Goal: Task Accomplishment & Management: Use online tool/utility

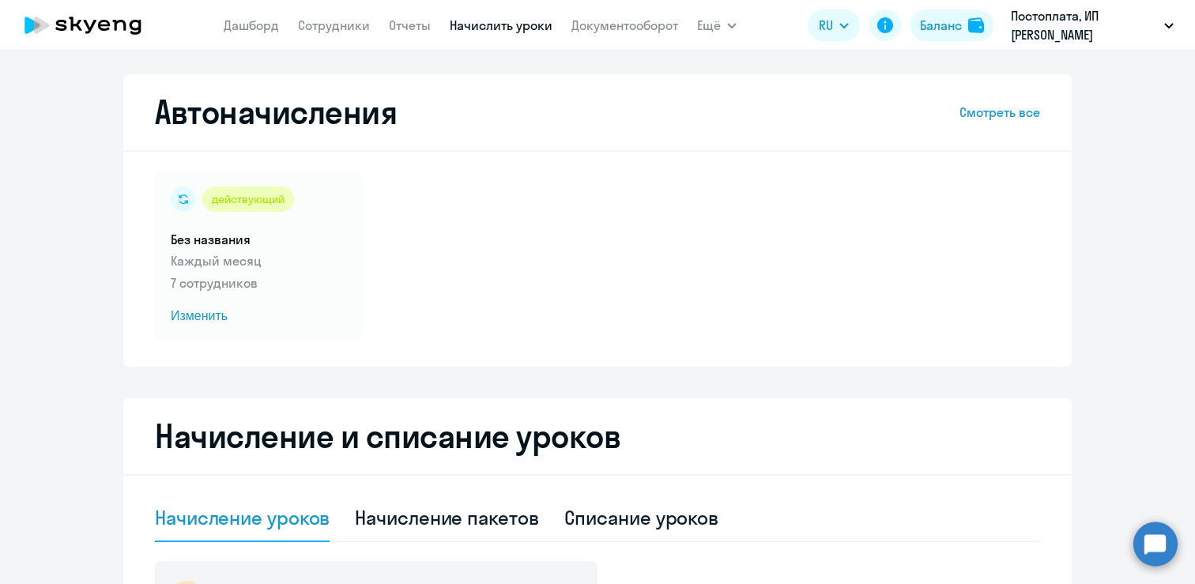
select select "10"
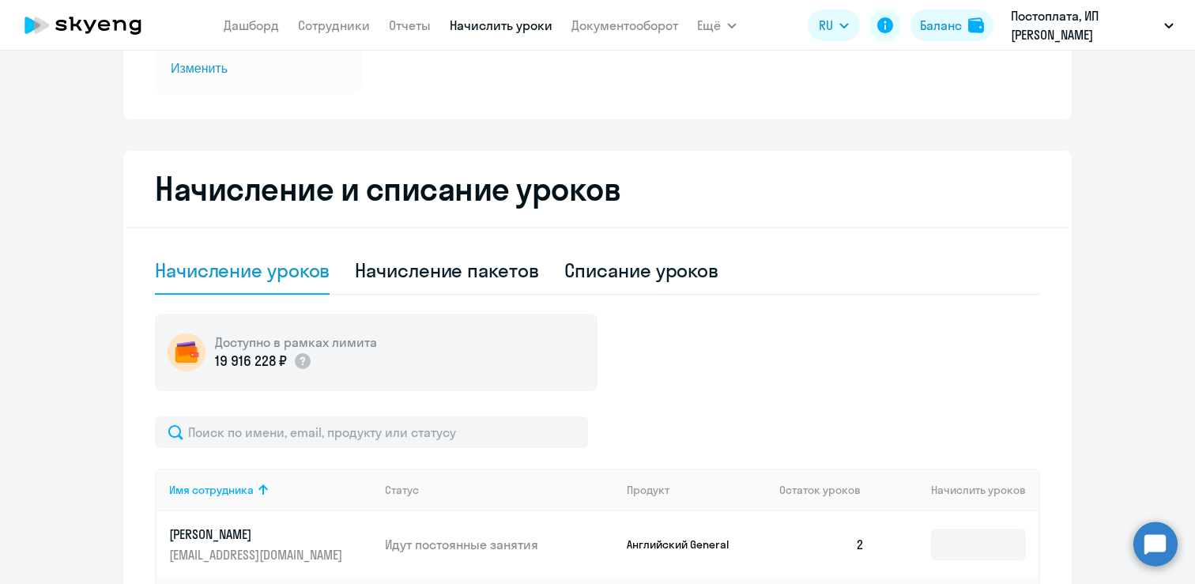
scroll to position [240, 0]
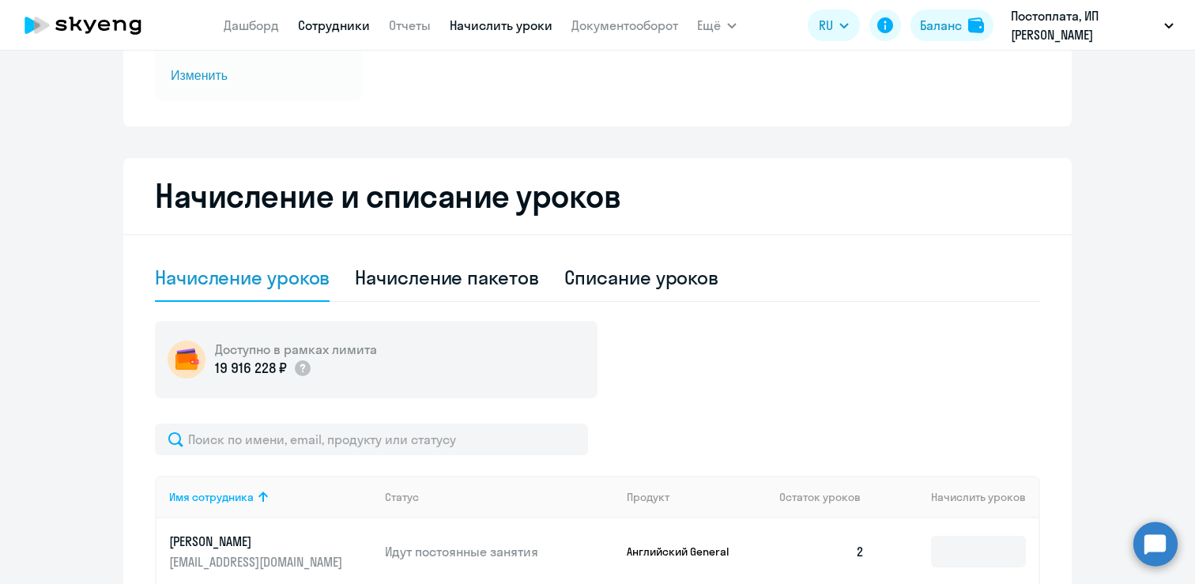
click at [352, 25] on link "Сотрудники" at bounding box center [334, 25] width 72 height 16
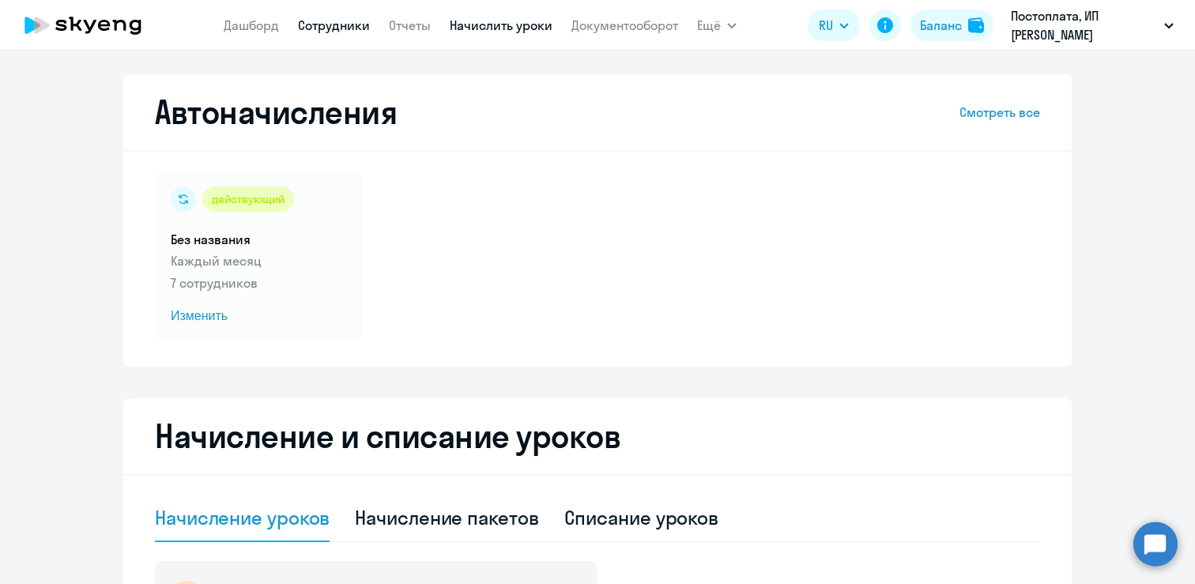
select select "30"
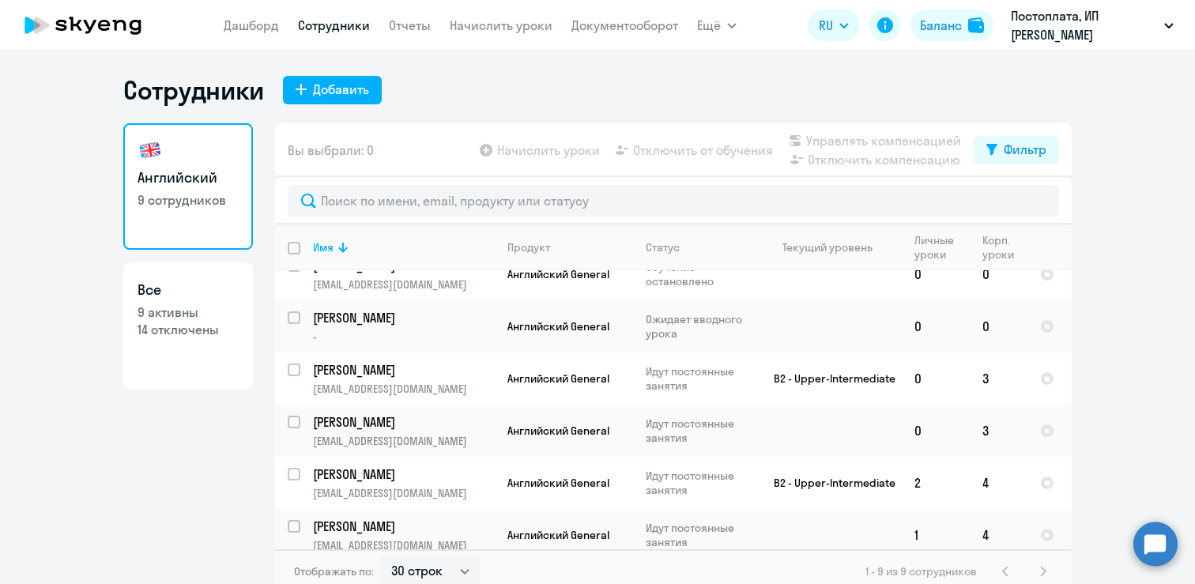
scroll to position [131, 0]
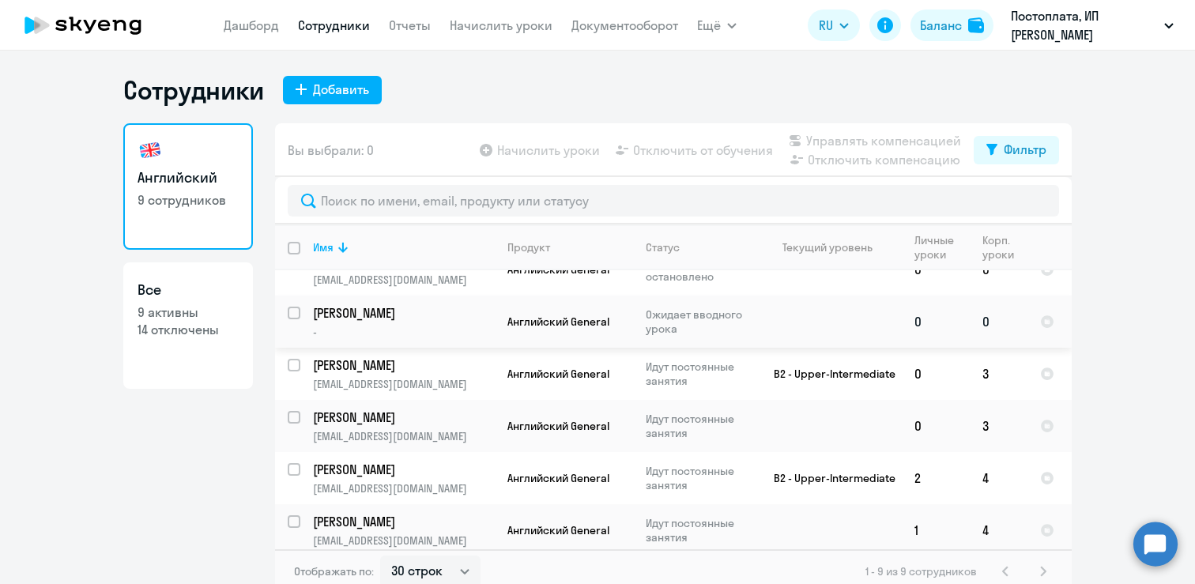
click at [426, 314] on p "[PERSON_NAME]" at bounding box center [402, 312] width 179 height 17
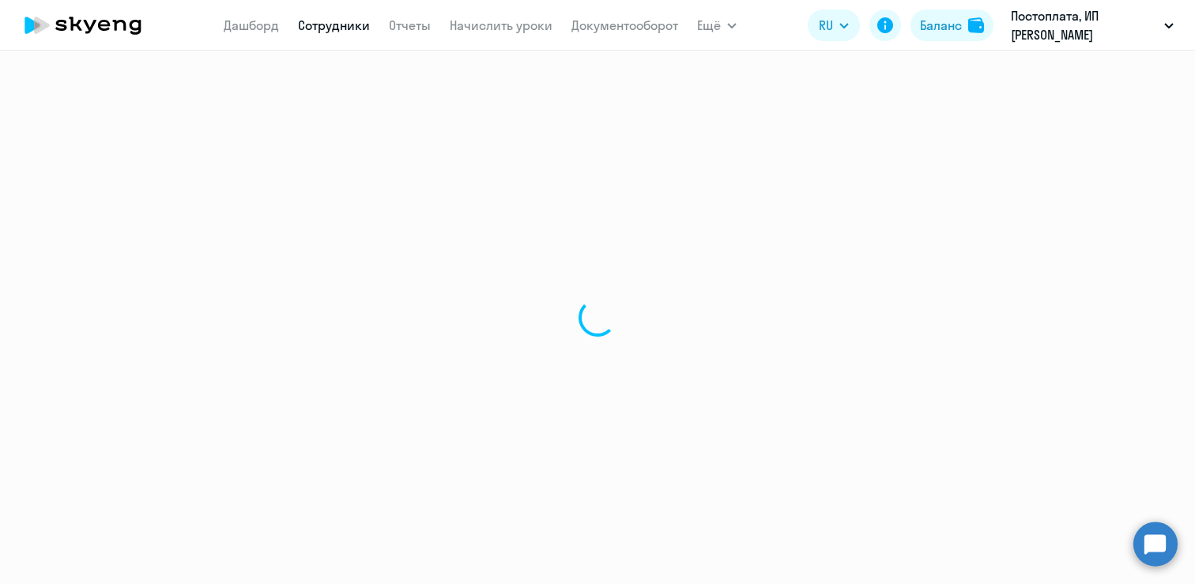
select select "english"
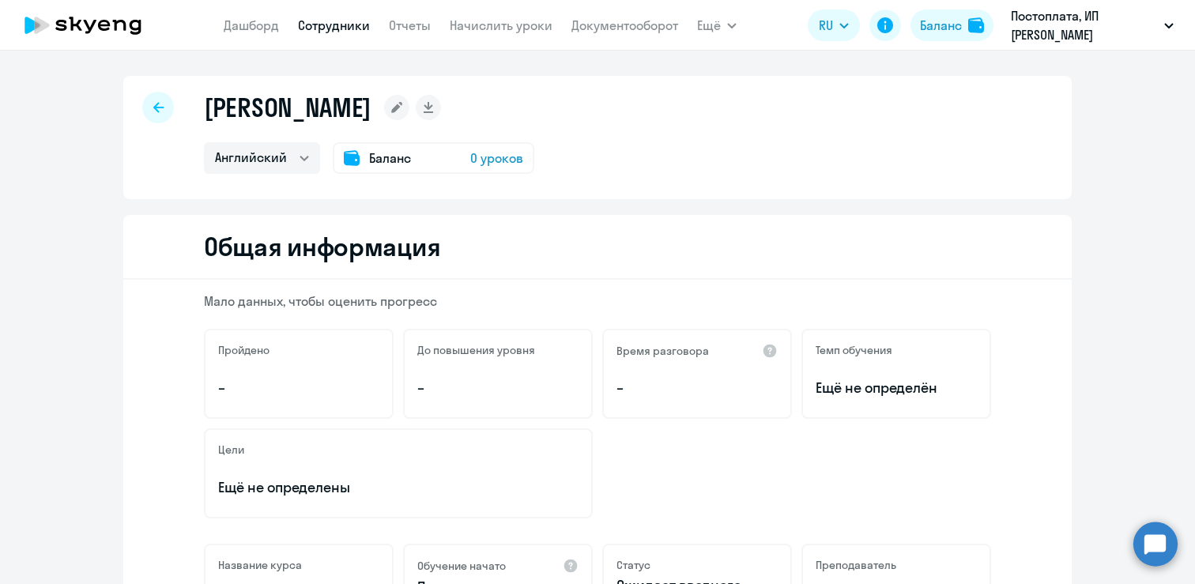
click at [409, 96] on rect at bounding box center [396, 107] width 25 height 25
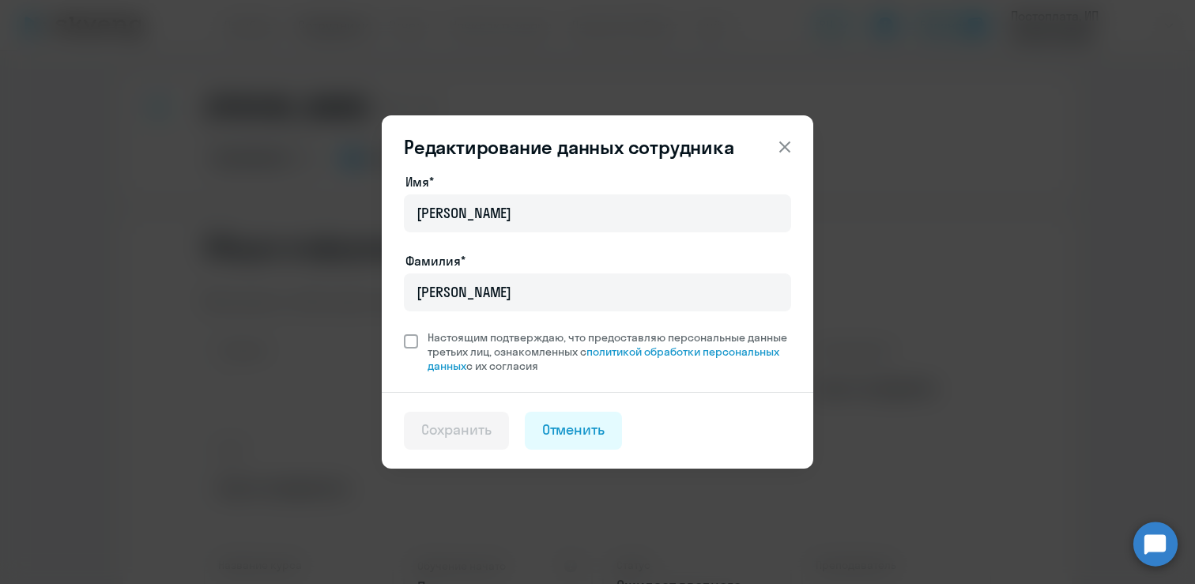
click at [405, 338] on span at bounding box center [411, 341] width 14 height 14
click at [404, 330] on input "Настоящим подтверждаю, что предоставляю персональные данные третьих лиц, ознако…" at bounding box center [403, 329] width 1 height 1
checkbox input "true"
click at [430, 432] on div "Сохранить" at bounding box center [456, 430] width 70 height 21
select select "english"
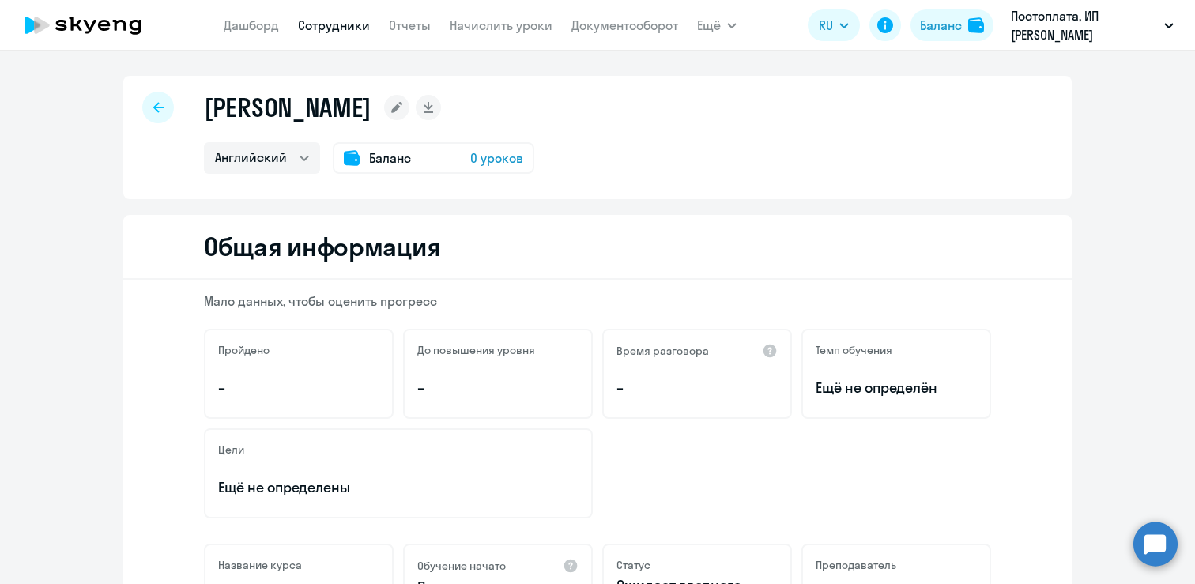
click at [409, 113] on rect at bounding box center [396, 107] width 25 height 25
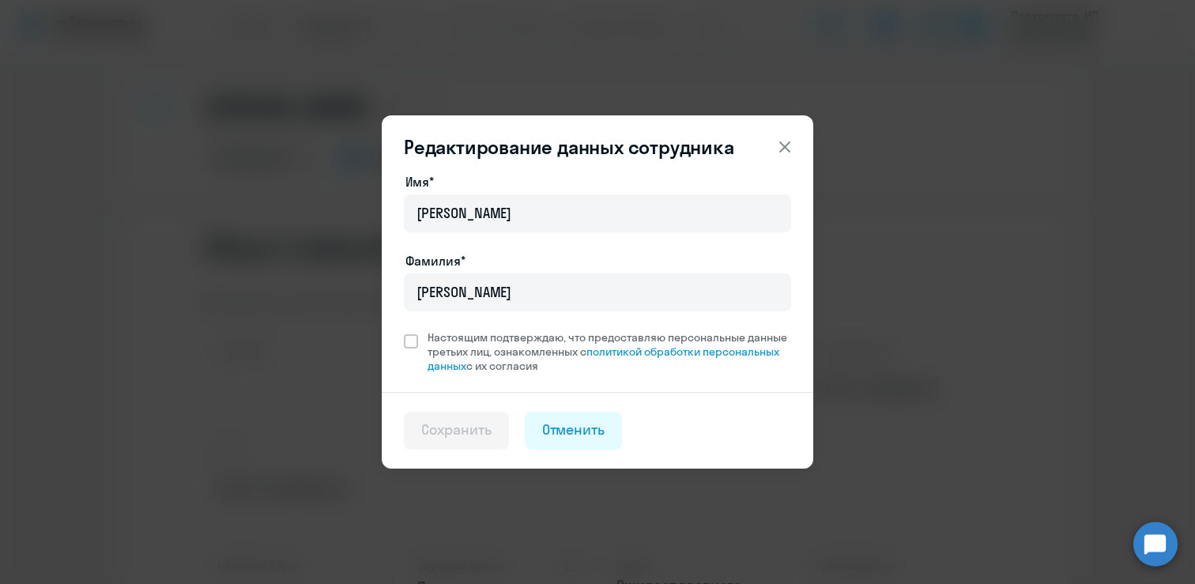
click at [783, 144] on icon at bounding box center [784, 146] width 19 height 19
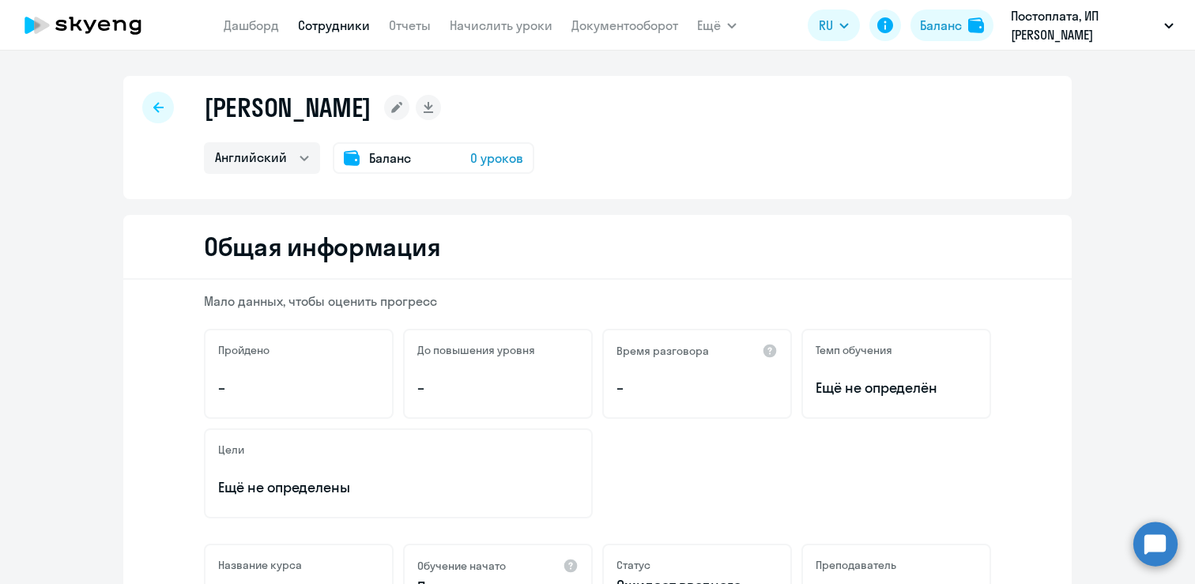
click at [170, 110] on div at bounding box center [158, 108] width 32 height 32
select select "30"
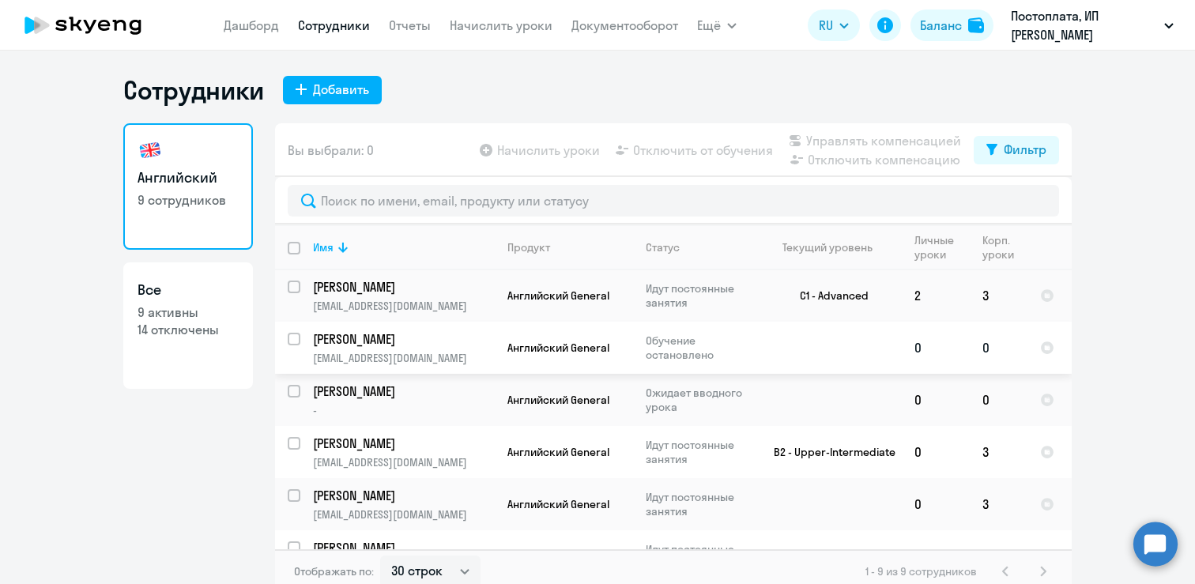
scroll to position [61, 0]
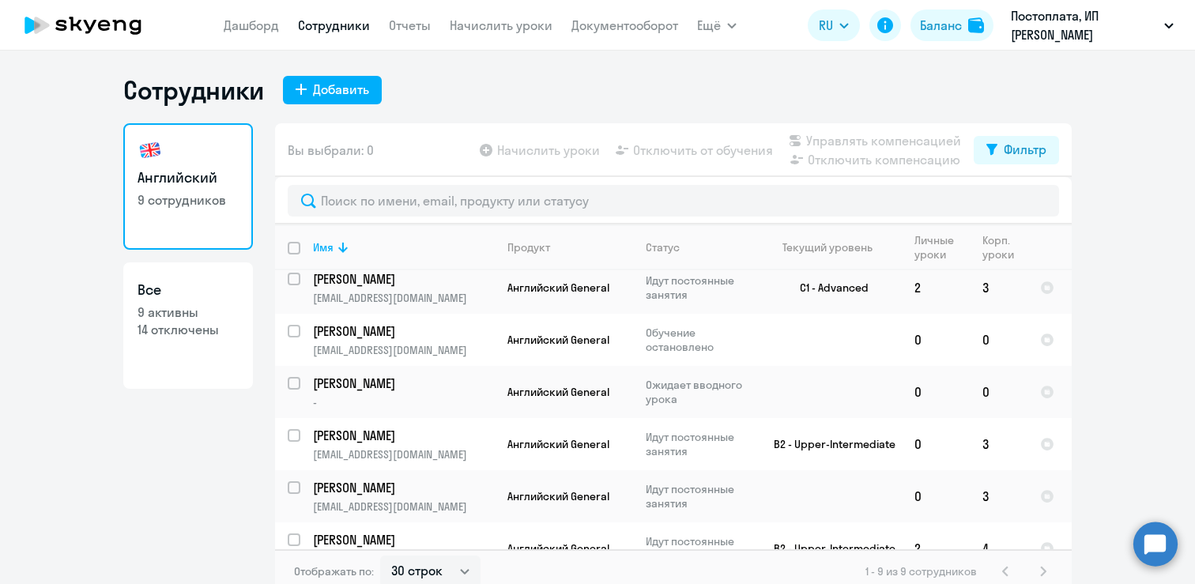
click at [192, 347] on link "Все 9 активны 14 отключены" at bounding box center [188, 325] width 130 height 126
select select "30"
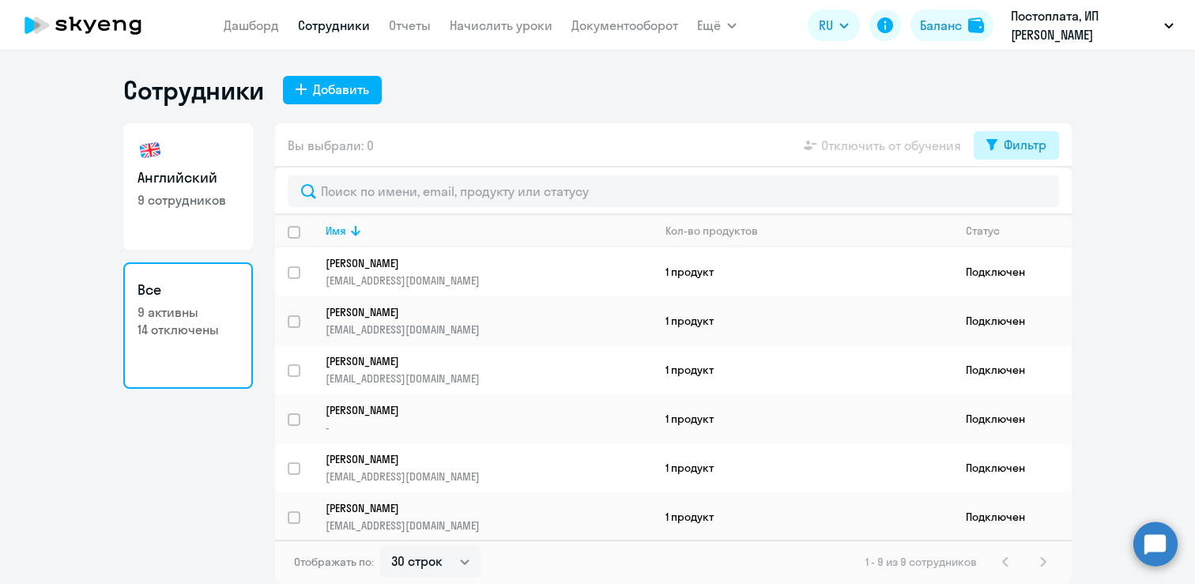
click at [1018, 146] on div "Фильтр" at bounding box center [1024, 144] width 43 height 19
click at [954, 190] on div "Показать отключенных от обучения" at bounding box center [931, 200] width 229 height 28
click at [864, 96] on div "Сотрудники Добавить" at bounding box center [597, 90] width 948 height 32
click at [222, 206] on p "9 сотрудников" at bounding box center [187, 199] width 101 height 17
select select "30"
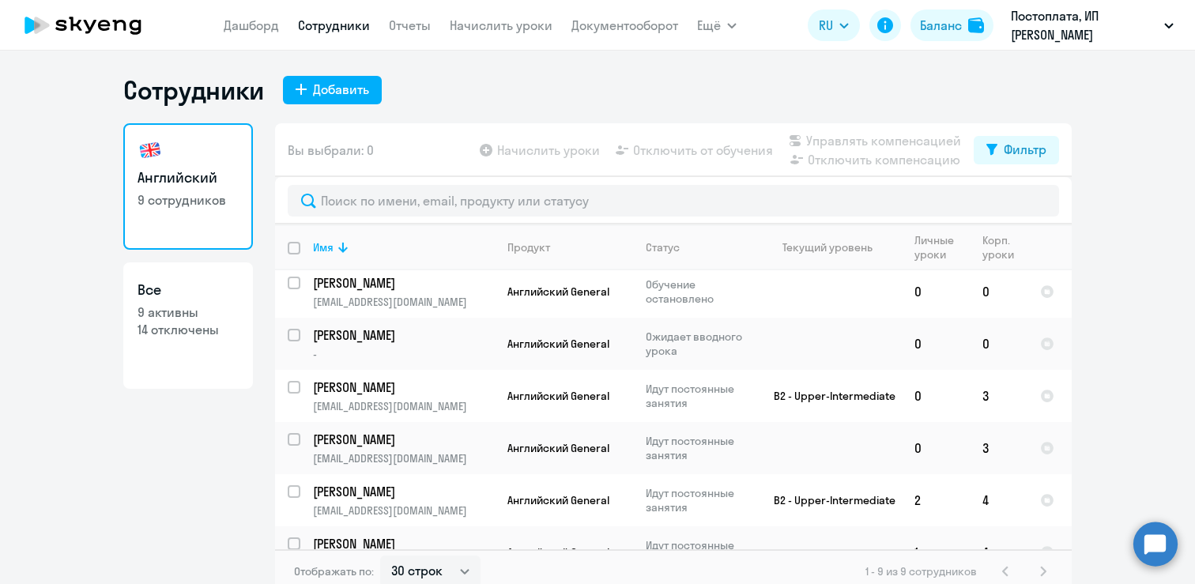
scroll to position [186, 0]
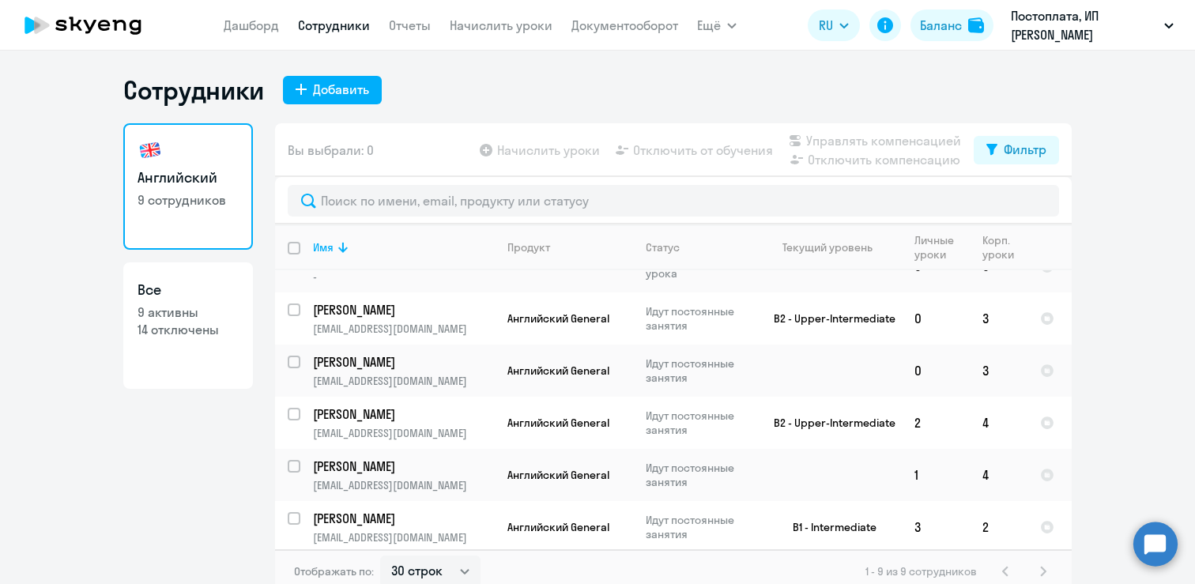
click at [109, 26] on icon at bounding box center [82, 26] width 139 height 40
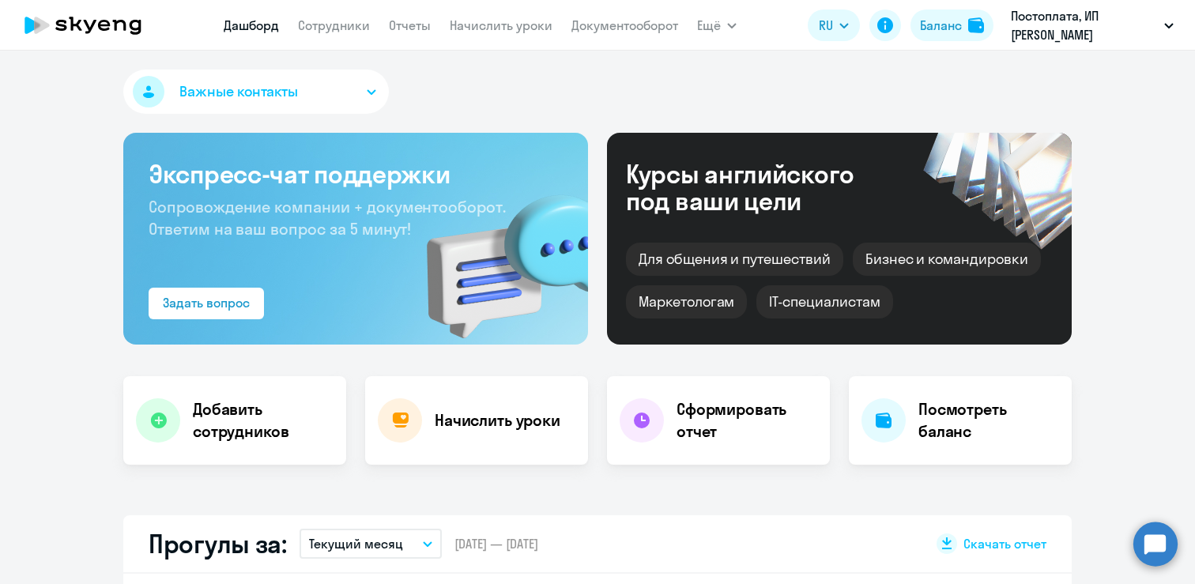
select select "30"
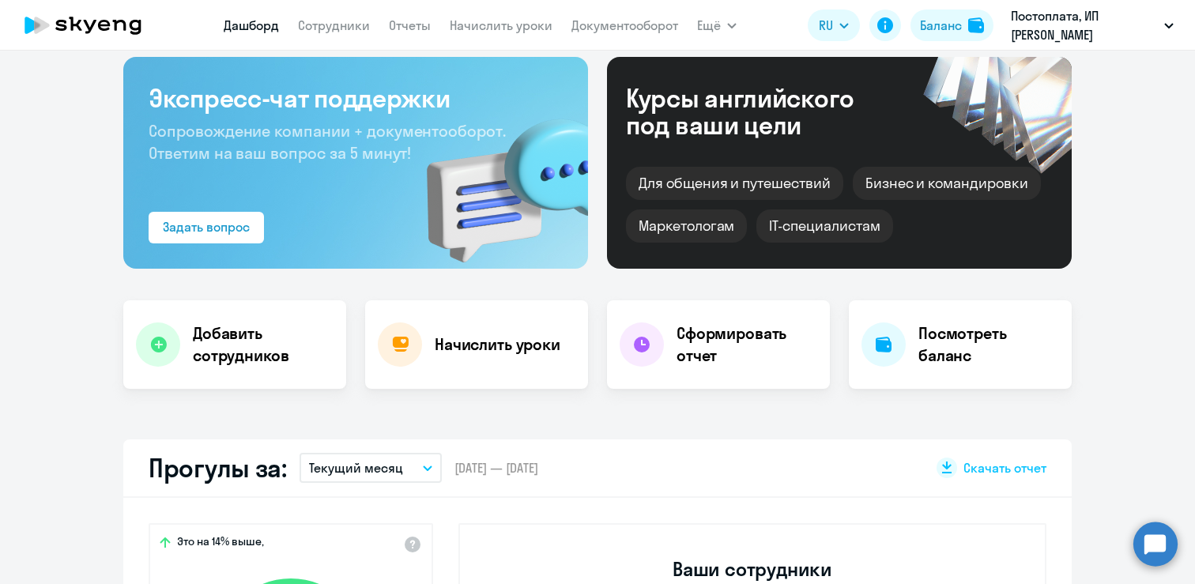
scroll to position [75, 0]
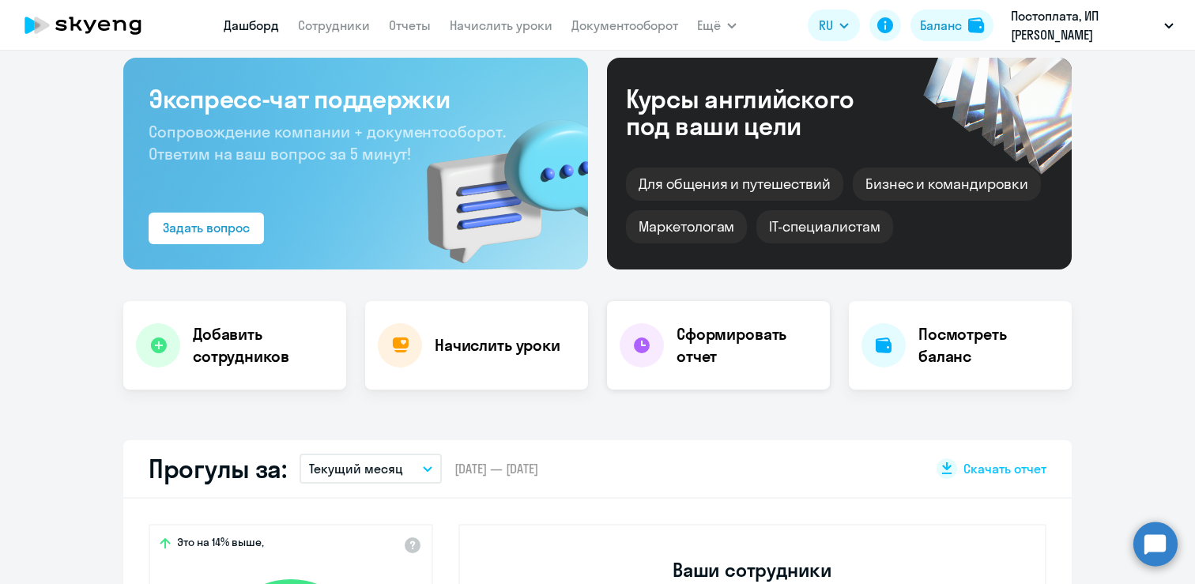
click at [676, 345] on div "Сформировать отчет" at bounding box center [718, 345] width 223 height 88
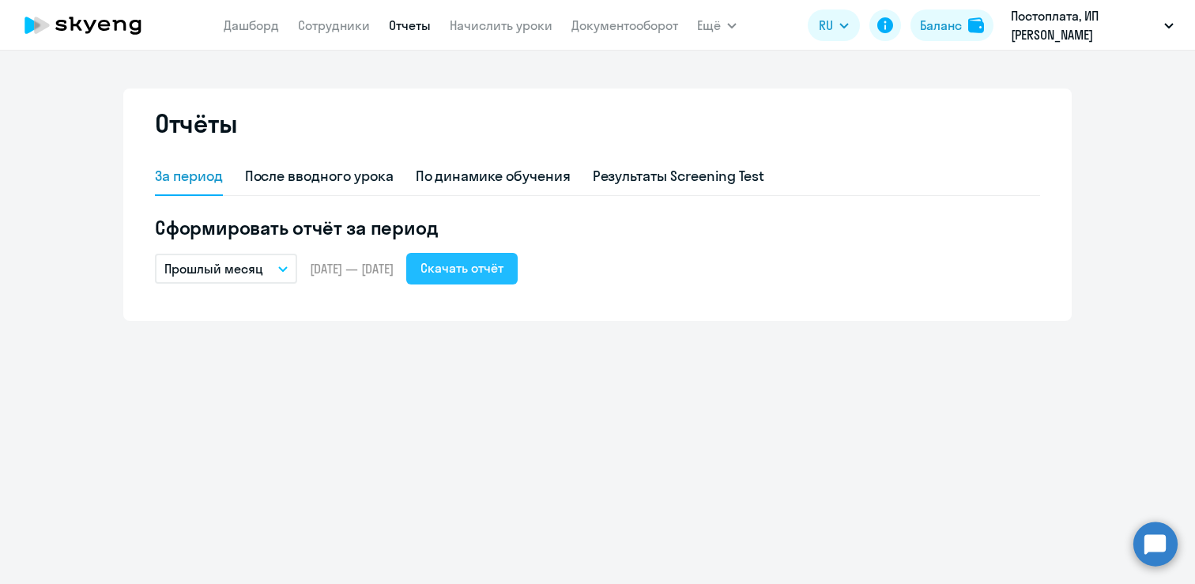
click at [495, 281] on button "Скачать отчёт" at bounding box center [461, 269] width 111 height 32
